Goal: Find specific page/section: Find specific page/section

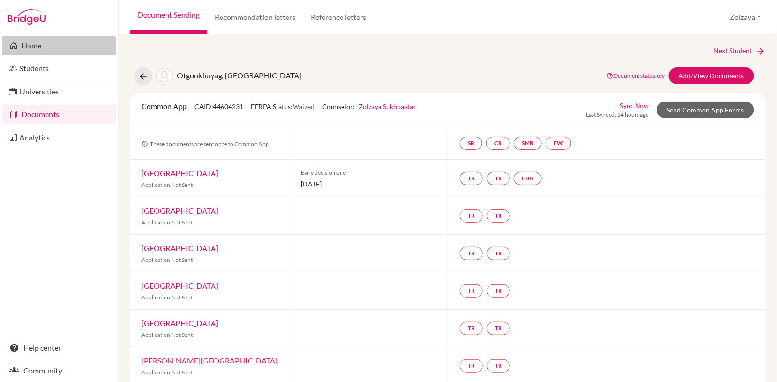
scroll to position [11, 0]
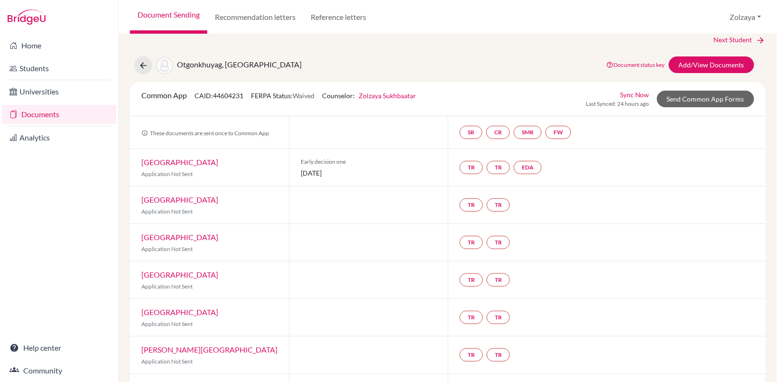
click at [37, 120] on link "Documents" at bounding box center [59, 114] width 114 height 19
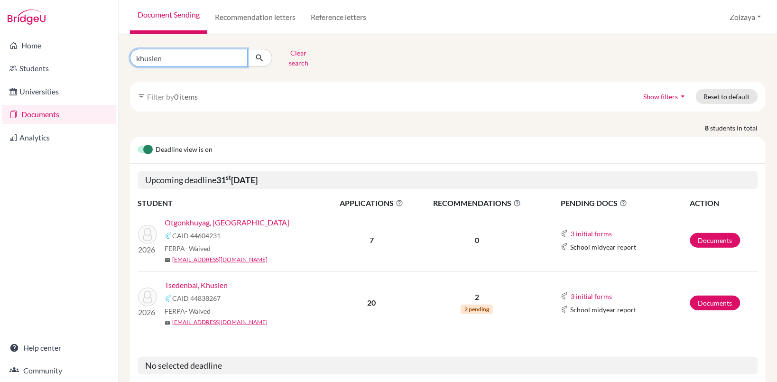
click at [174, 53] on input "khuslen" at bounding box center [189, 58] width 118 height 18
type input "k"
type input "john unubat"
click button "submit" at bounding box center [259, 58] width 25 height 18
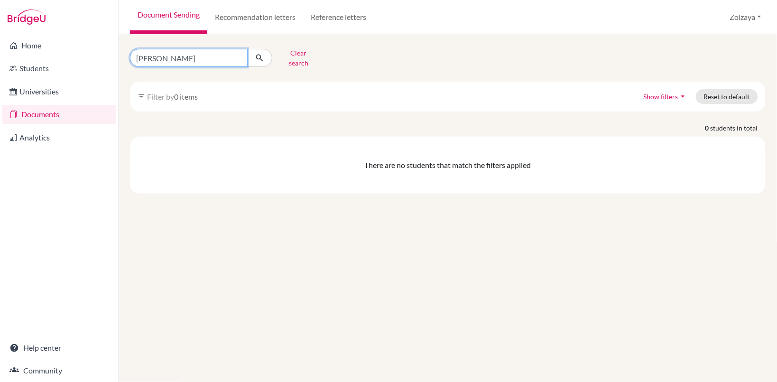
click at [195, 55] on input "john unubat" at bounding box center [189, 58] width 118 height 18
type input "john tsogt"
click button "submit" at bounding box center [259, 58] width 25 height 18
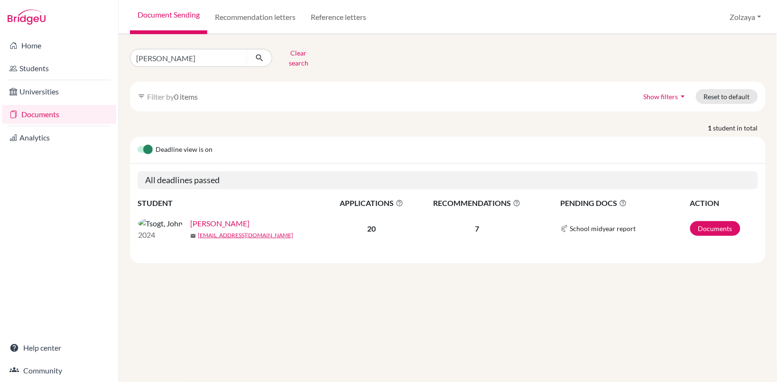
click at [190, 219] on link "[PERSON_NAME]" at bounding box center [219, 223] width 59 height 11
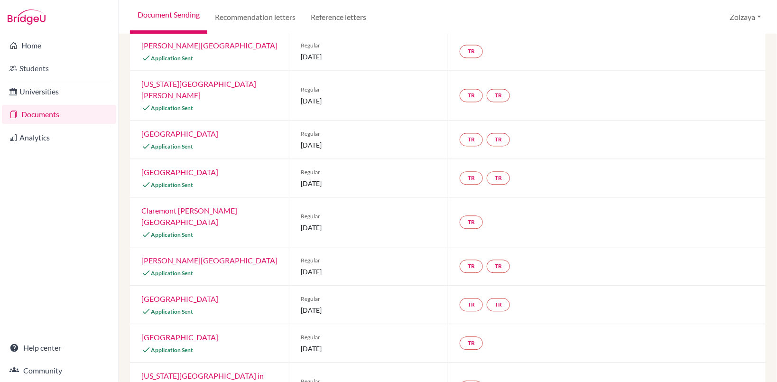
scroll to position [548, 0]
